Goal: Communication & Community: Answer question/provide support

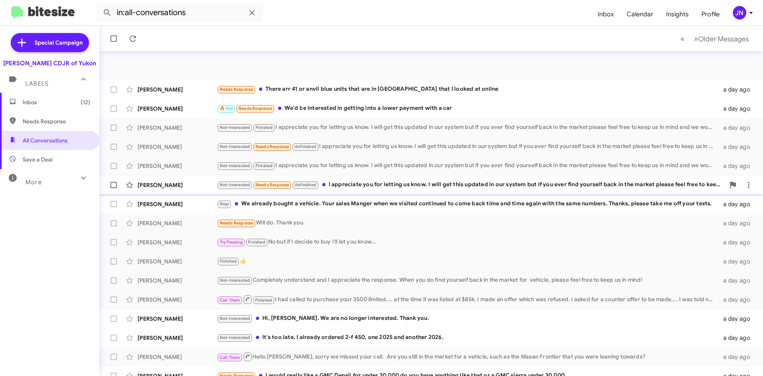
scroll to position [86, 0]
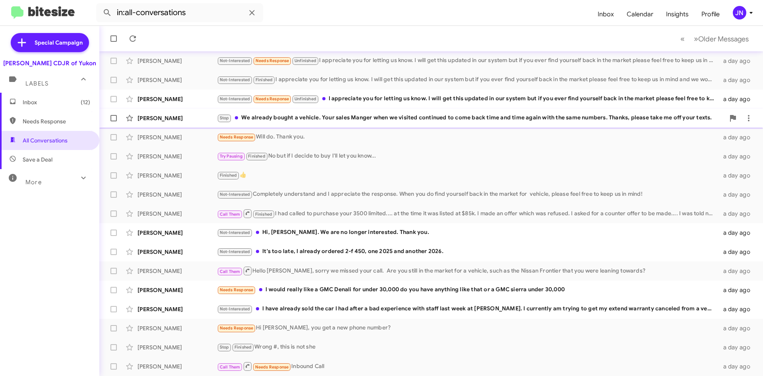
click at [299, 120] on div "Stop We already bought a vehicle. Your sales Manger when we visited continued t…" at bounding box center [471, 117] width 508 height 9
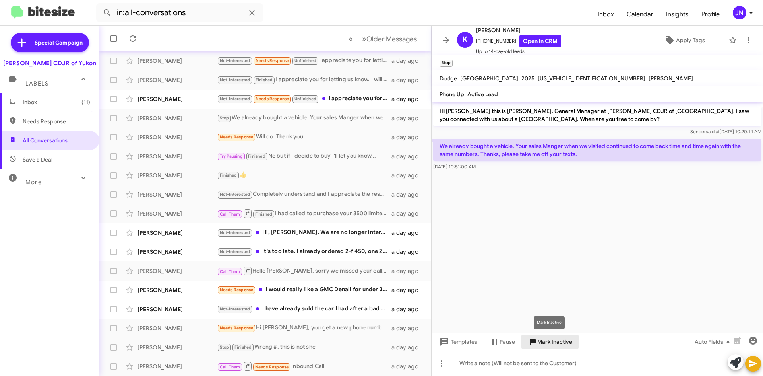
click at [558, 342] on span "Mark Inactive" at bounding box center [555, 341] width 35 height 14
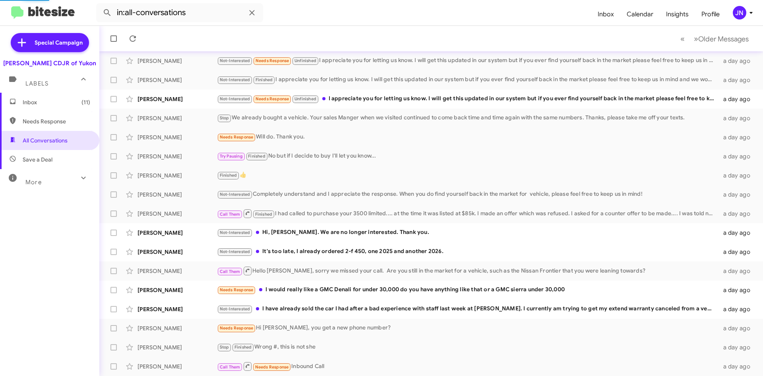
scroll to position [67, 0]
